Goal: Transaction & Acquisition: Purchase product/service

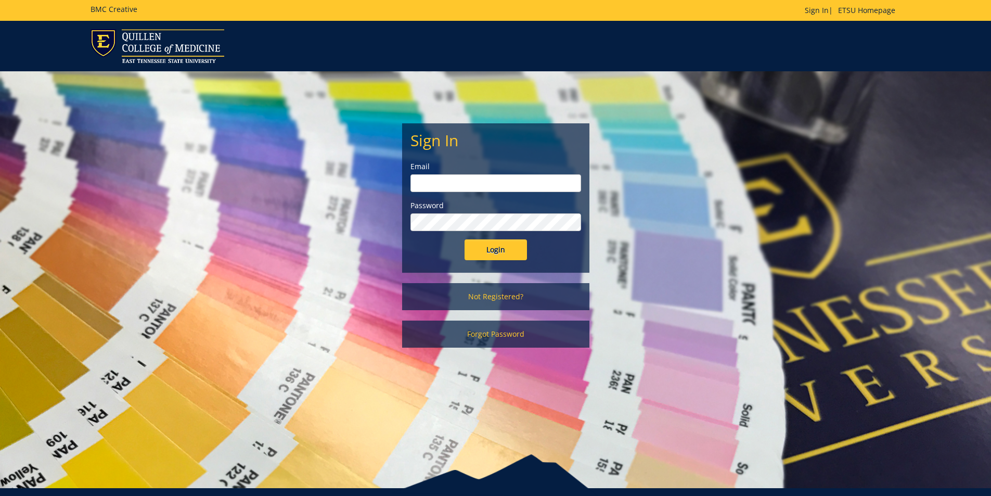
click at [439, 174] on div "Email" at bounding box center [496, 176] width 171 height 31
click at [441, 185] on input "email" at bounding box center [496, 183] width 171 height 18
type input "polichnowski@etsu.edu"
click at [465, 239] on input "Login" at bounding box center [496, 249] width 62 height 21
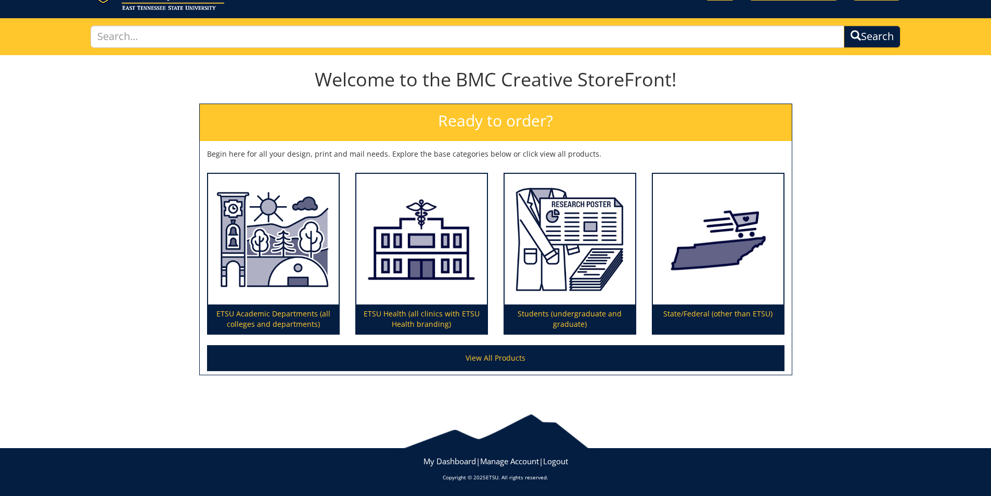
scroll to position [54, 0]
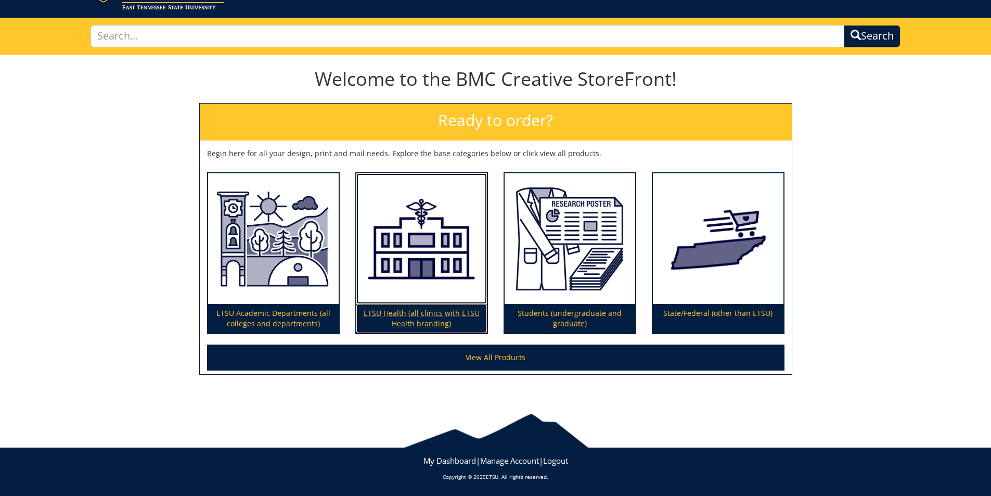
click at [424, 313] on p "ETSU Health (all clinics with ETSU Health branding)" at bounding box center [422, 318] width 131 height 29
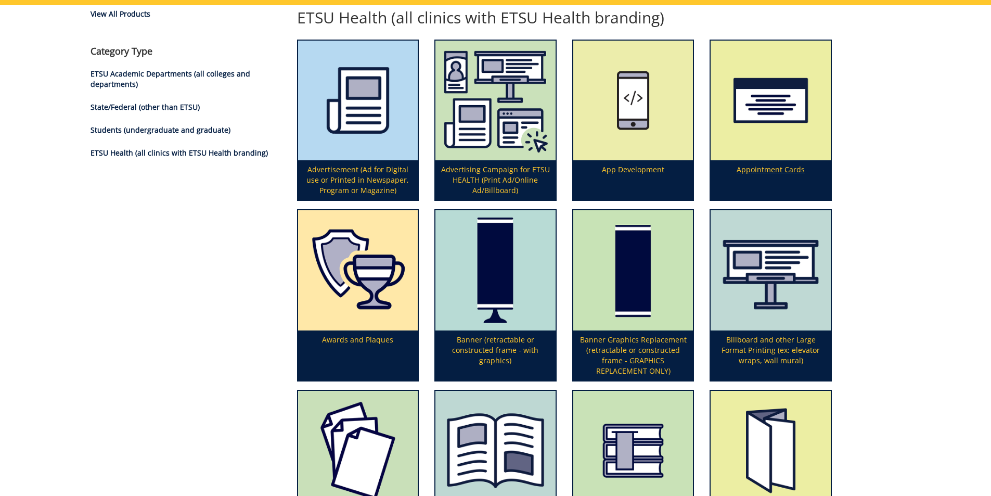
scroll to position [104, 0]
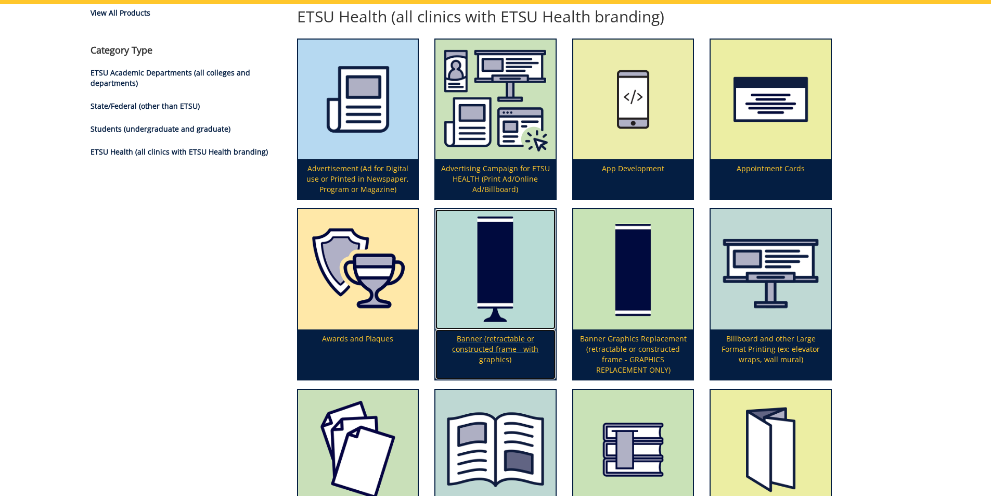
click at [490, 344] on p "Banner (retractable or constructed frame - with graphics)" at bounding box center [496, 354] width 120 height 50
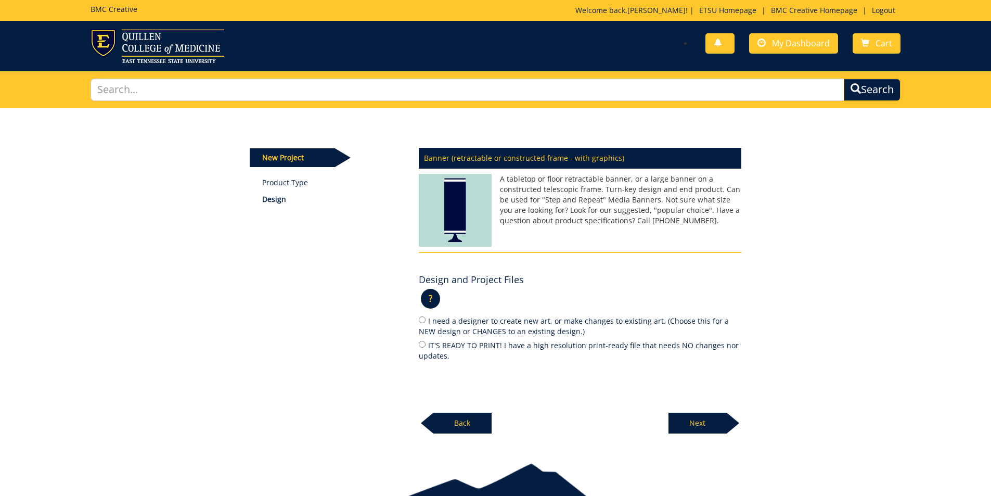
click at [421, 316] on label "I need a designer to create new art, or make changes to existing art. (Choose t…" at bounding box center [580, 326] width 323 height 22
click at [421, 316] on input "I need a designer to create new art, or make changes to existing art. (Choose t…" at bounding box center [422, 319] width 7 height 7
radio input "true"
click at [708, 416] on p "Next" at bounding box center [698, 423] width 58 height 21
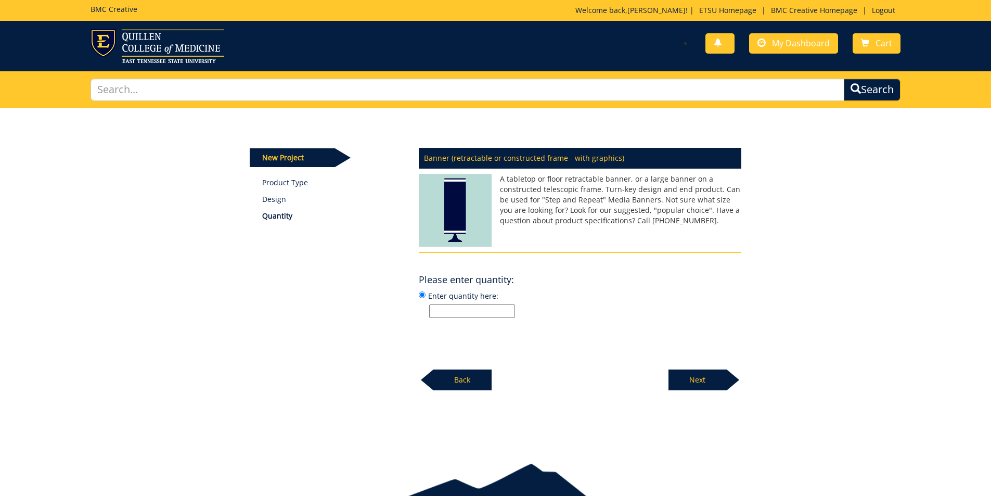
click at [466, 309] on input "Enter quantity here:" at bounding box center [472, 311] width 86 height 14
type input "2"
click at [659, 307] on p "2" at bounding box center [585, 311] width 312 height 14
click at [426, 298] on input "Enter quantity here: 2" at bounding box center [422, 294] width 7 height 7
click at [703, 378] on p "Next" at bounding box center [698, 380] width 58 height 21
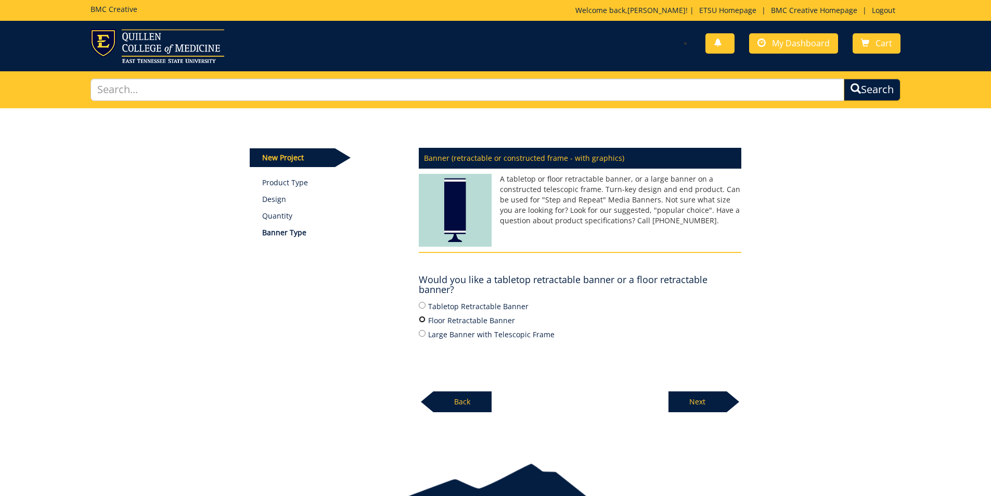
click at [421, 319] on input "Floor Retractable Banner" at bounding box center [422, 319] width 7 height 7
radio input "true"
click at [677, 405] on p "Next" at bounding box center [698, 401] width 58 height 21
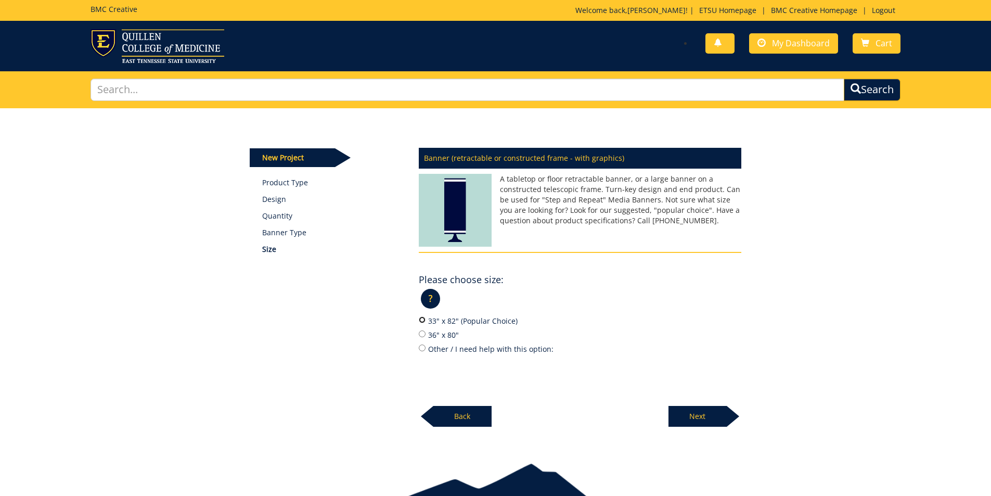
click at [422, 321] on input "33" x 82" (Popular Choice)" at bounding box center [422, 319] width 7 height 7
radio input "true"
click at [705, 412] on p "Next" at bounding box center [698, 416] width 58 height 21
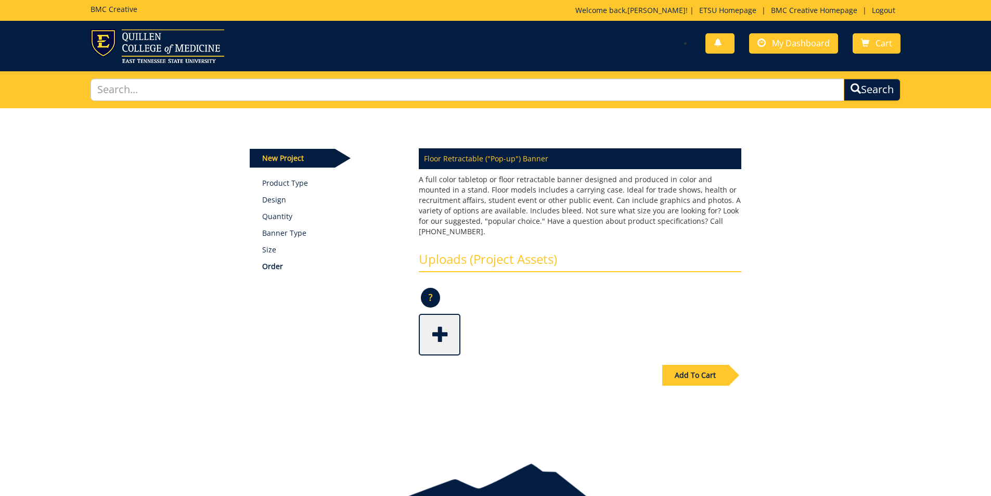
click at [706, 365] on div "Add To Cart" at bounding box center [696, 375] width 66 height 21
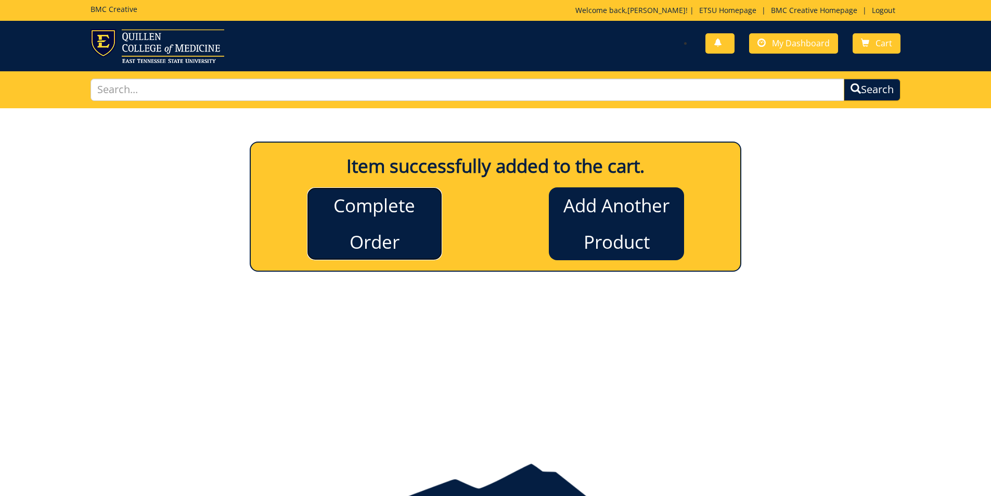
click at [412, 225] on link "Complete Order" at bounding box center [374, 223] width 135 height 73
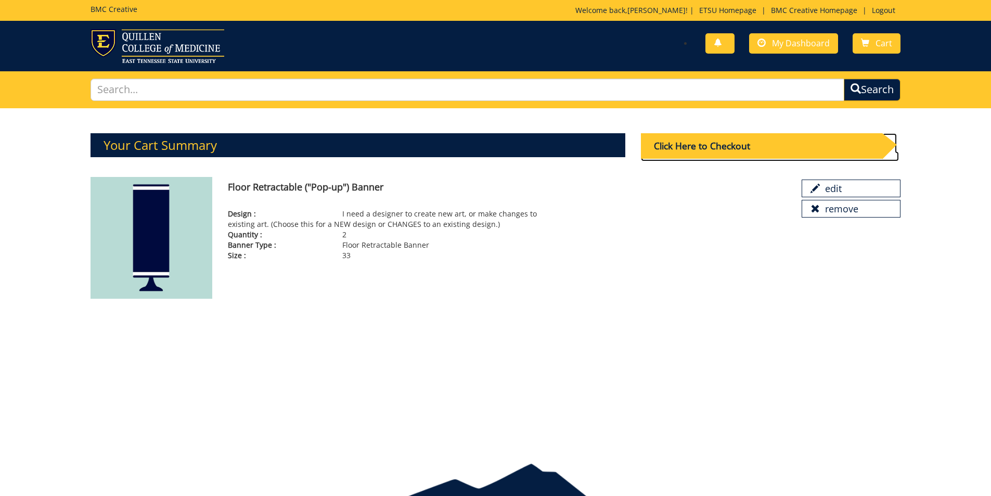
click at [746, 148] on div "Click Here to Checkout" at bounding box center [761, 146] width 241 height 26
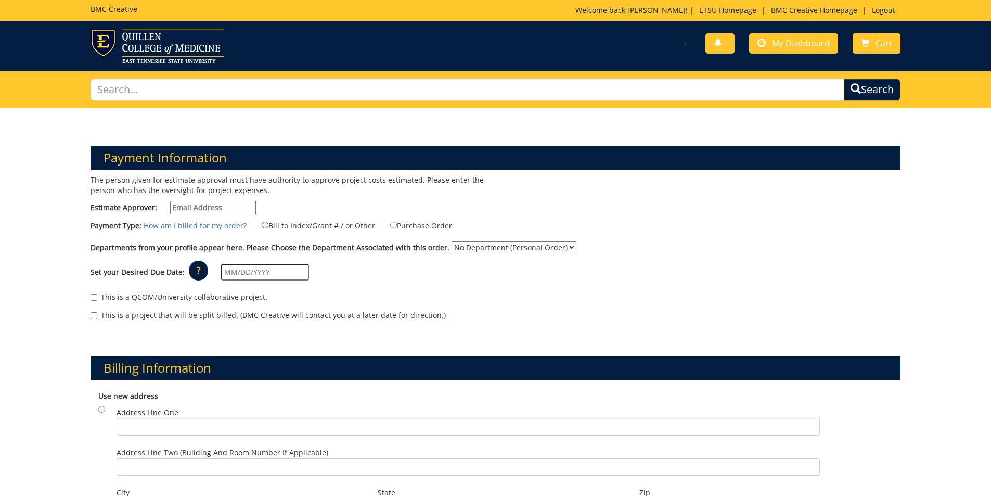
click at [207, 208] on input "Estimate Approver:" at bounding box center [213, 208] width 86 height 14
click at [231, 206] on input "[PERSON_NAME]" at bounding box center [213, 208] width 86 height 14
type input "maupincd@etsu.edu"
click at [262, 223] on input "Bill to Index/Grant # / or Other" at bounding box center [265, 225] width 7 height 7
radio input "true"
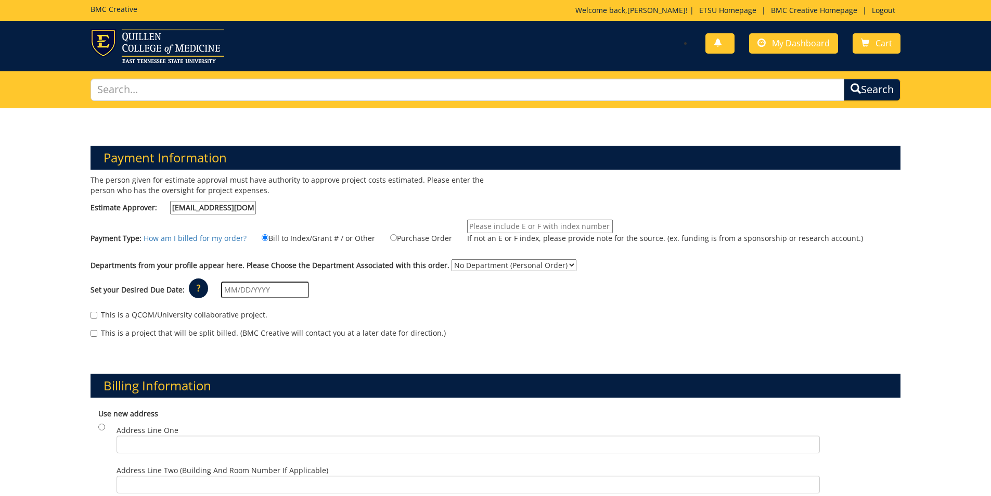
click at [494, 225] on input "If not an E or F index, please provide note for the source. (ex. funding is fro…" at bounding box center [540, 227] width 146 height 14
type input "FF2000027"
click at [500, 270] on select "No Department (Personal Order) Biomedical Sciences" at bounding box center [514, 265] width 125 height 12
select select "26"
click at [452, 259] on select "No Department (Personal Order) Biomedical Sciences" at bounding box center [514, 265] width 125 height 12
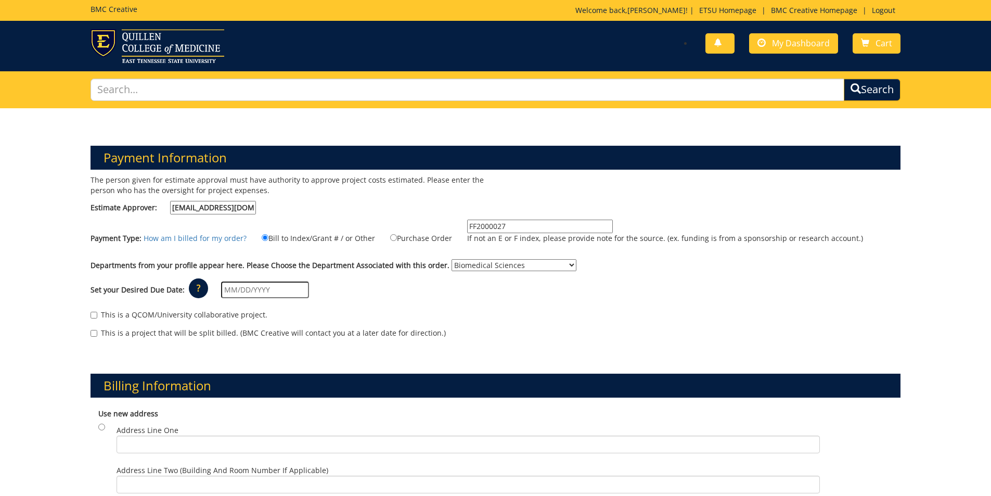
click at [257, 294] on input "text" at bounding box center [265, 290] width 88 height 17
drag, startPoint x: 468, startPoint y: 326, endPoint x: 426, endPoint y: 323, distance: 42.8
click at [468, 326] on div "This is a QCOM/University collaborative project. This is a project that will be…" at bounding box center [496, 326] width 826 height 44
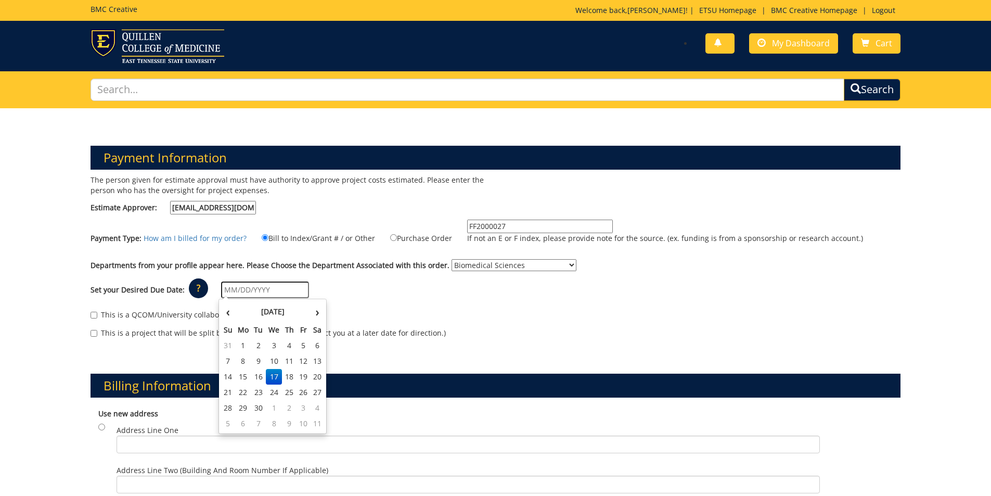
click at [274, 294] on input "text" at bounding box center [265, 290] width 88 height 17
click at [246, 410] on td "29" at bounding box center [243, 408] width 17 height 16
type input "[DATE]"
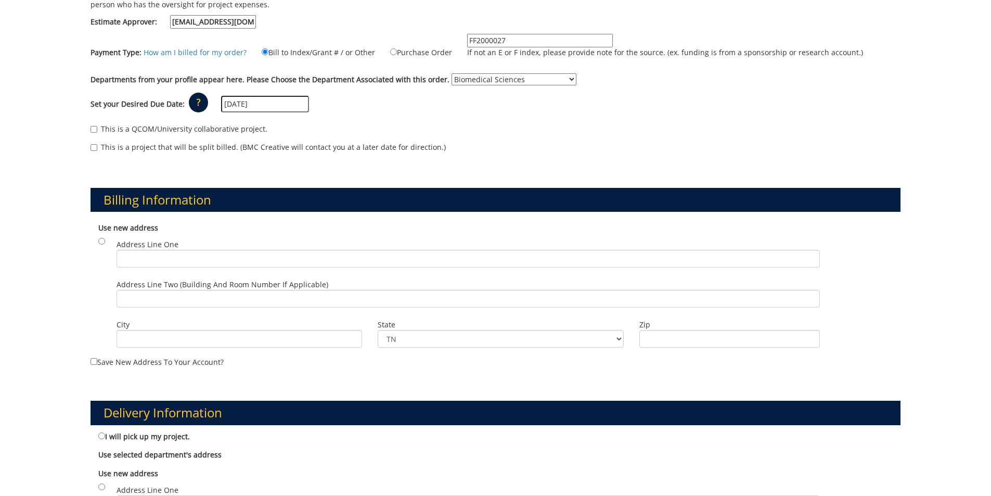
scroll to position [208, 0]
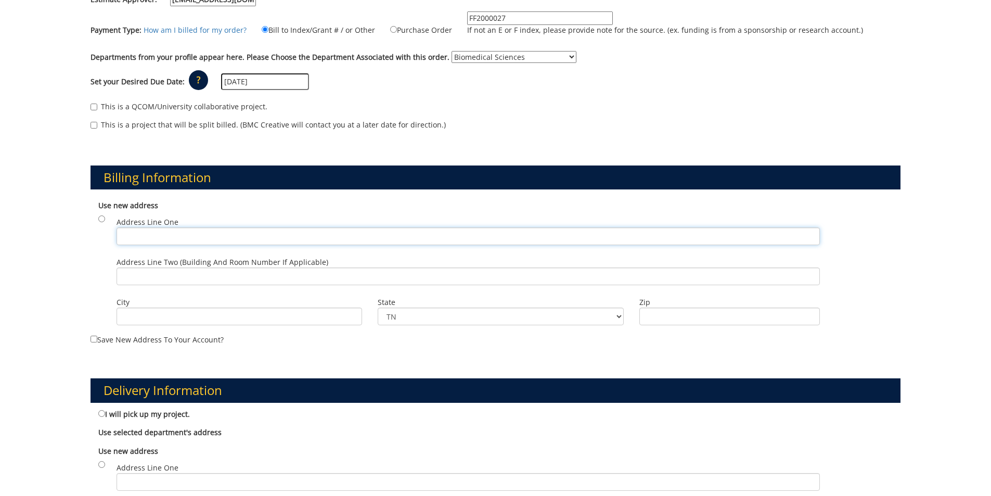
click at [153, 232] on input "Address Line One" at bounding box center [469, 236] width 704 height 18
type input "PO Box 70577"
type input "Johnson City"
type input "37614"
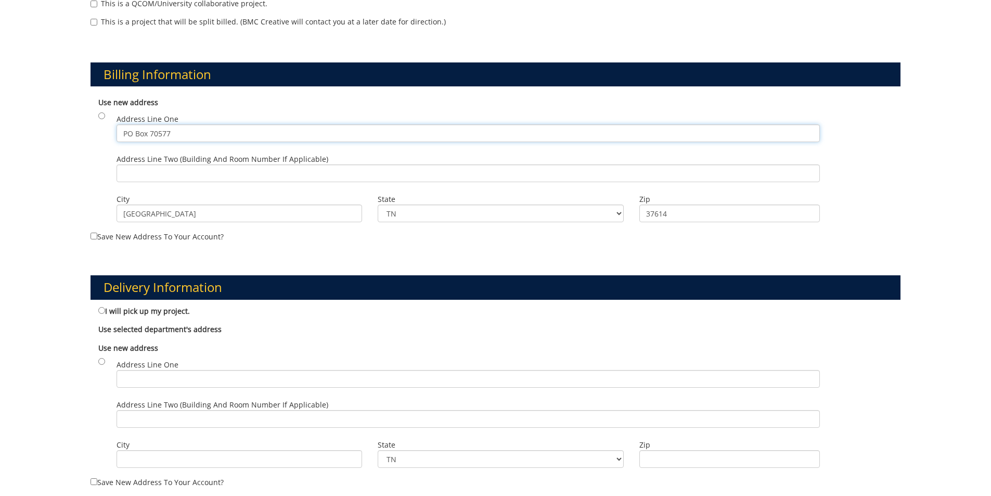
scroll to position [312, 0]
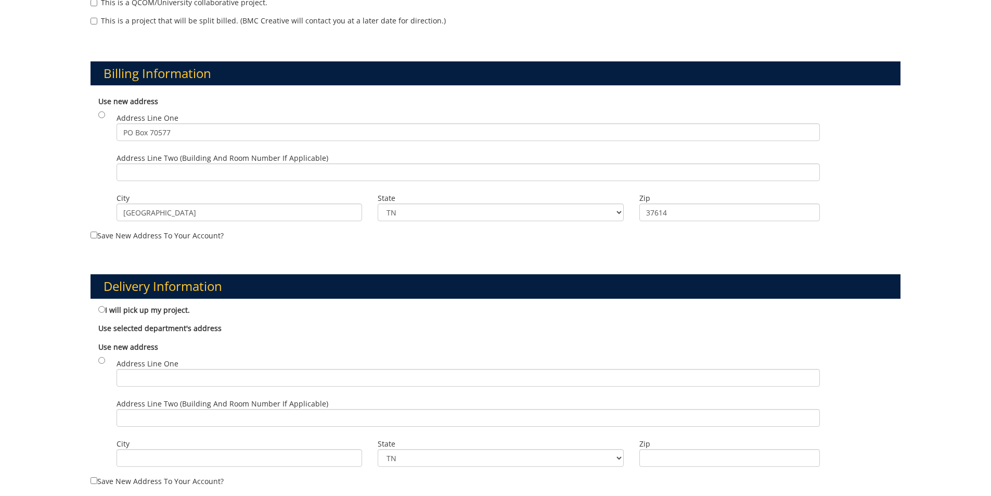
click at [106, 305] on label "I will pick up my project." at bounding box center [144, 309] width 92 height 11
click at [105, 306] on input "I will pick up my project." at bounding box center [101, 309] width 7 height 7
radio input "true"
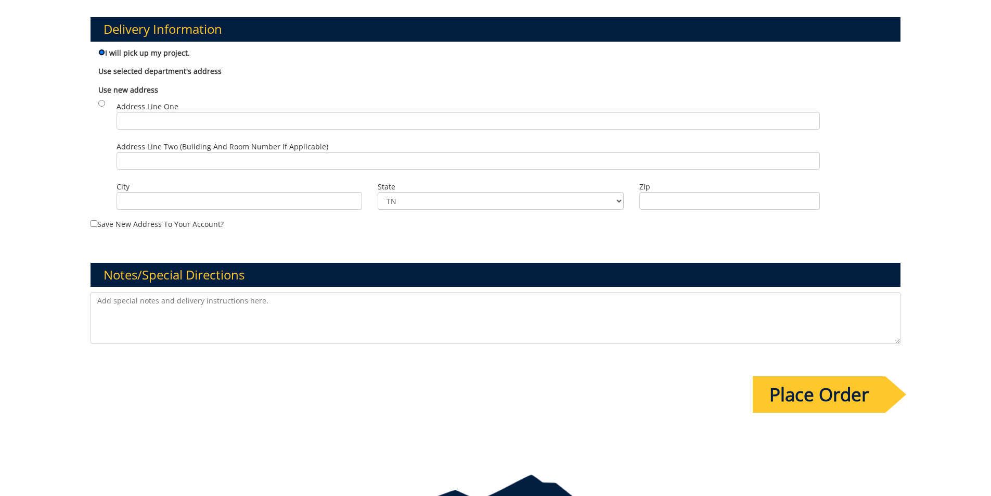
scroll to position [572, 0]
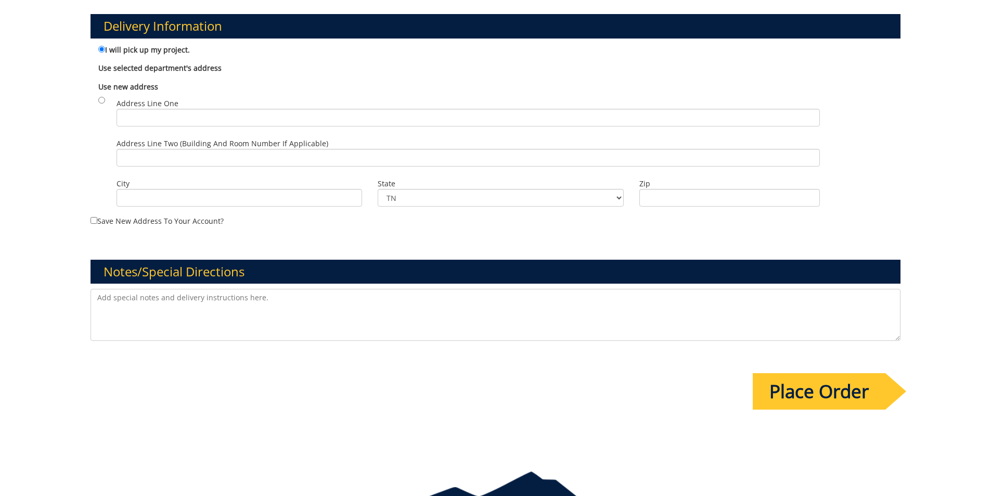
click at [150, 305] on textarea at bounding box center [496, 315] width 811 height 52
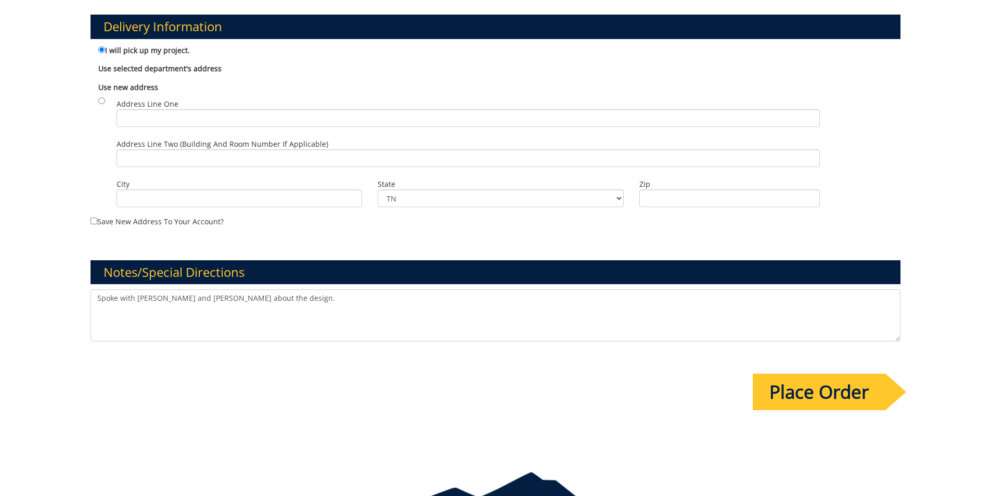
scroll to position [631, 0]
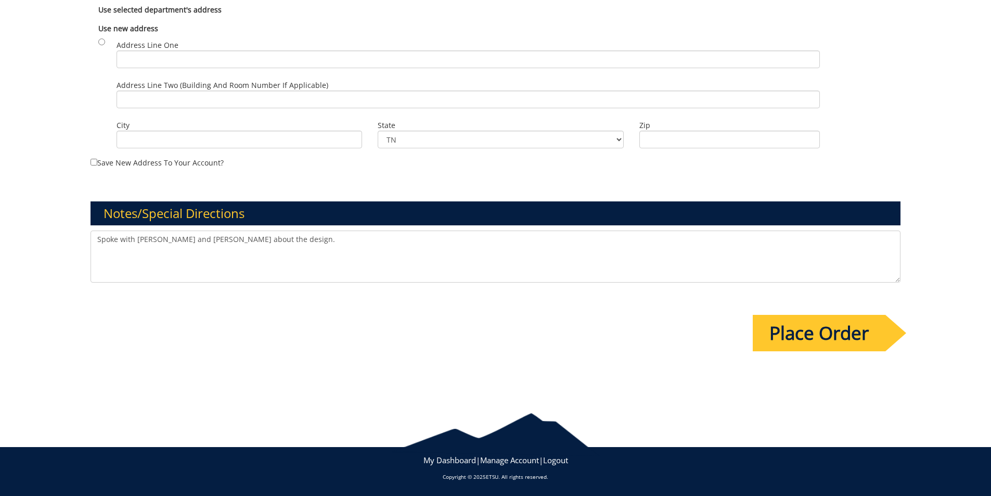
type textarea "Spoke with Jill and Fred about the design."
click at [824, 331] on input "Place Order" at bounding box center [819, 333] width 133 height 36
